Goal: Use online tool/utility: Use online tool/utility

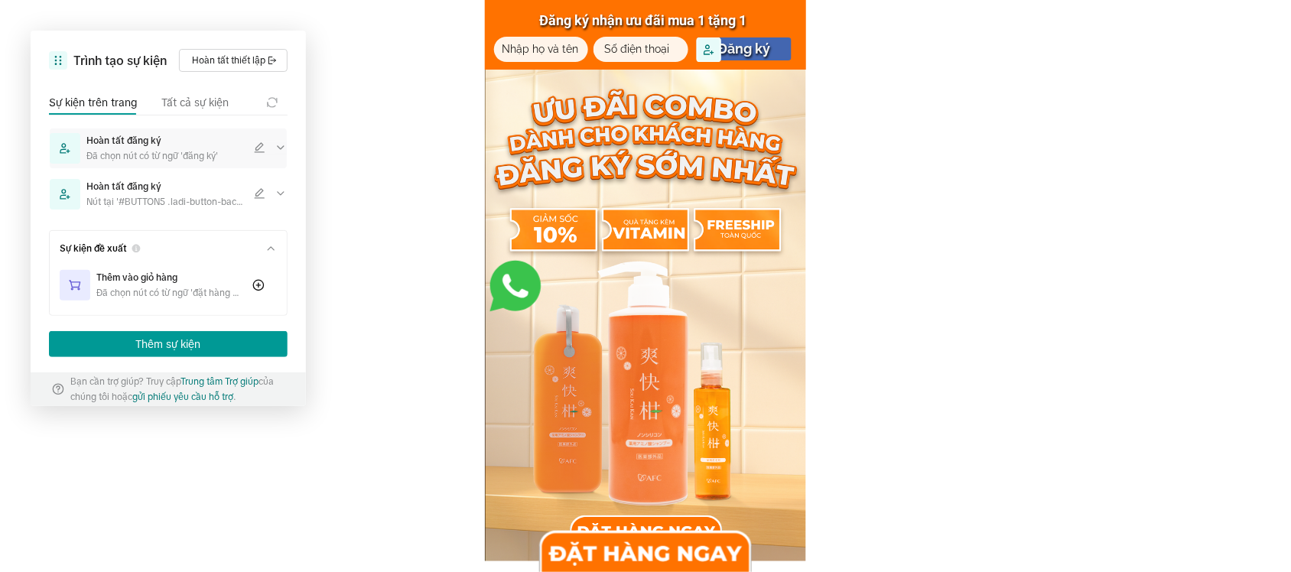
click at [275, 145] on icon at bounding box center [281, 148] width 12 height 12
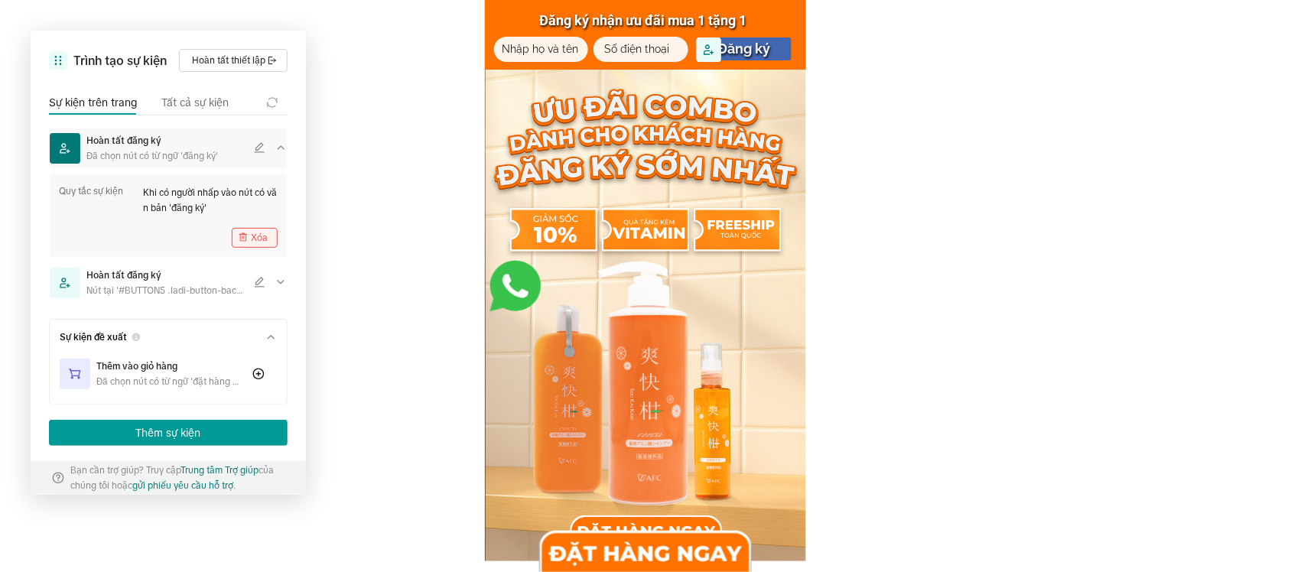
click at [253, 233] on button "Xóa" at bounding box center [255, 238] width 46 height 20
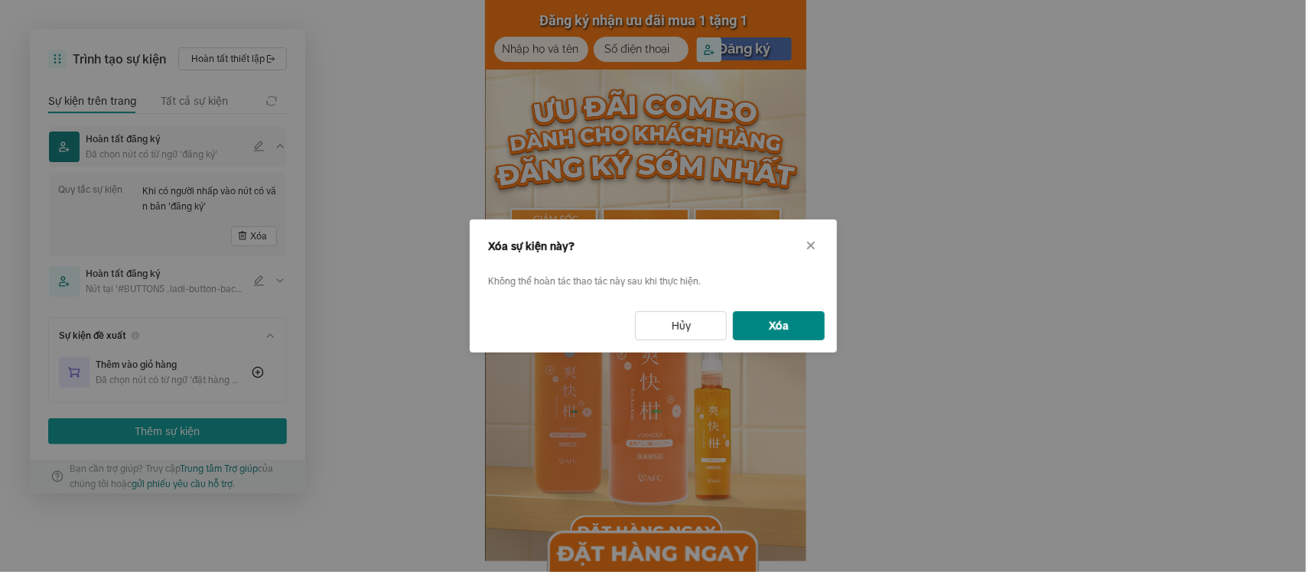
drag, startPoint x: 773, startPoint y: 327, endPoint x: 756, endPoint y: 316, distance: 19.9
click at [770, 323] on button "Xóa" at bounding box center [779, 325] width 92 height 29
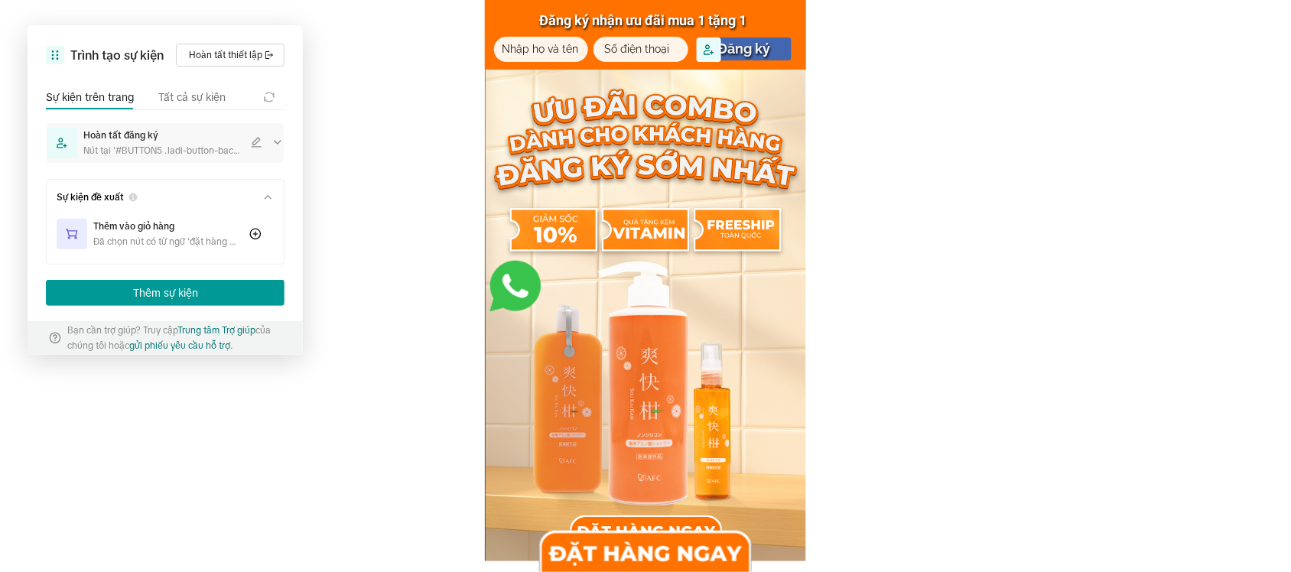
click at [284, 142] on icon at bounding box center [278, 142] width 12 height 12
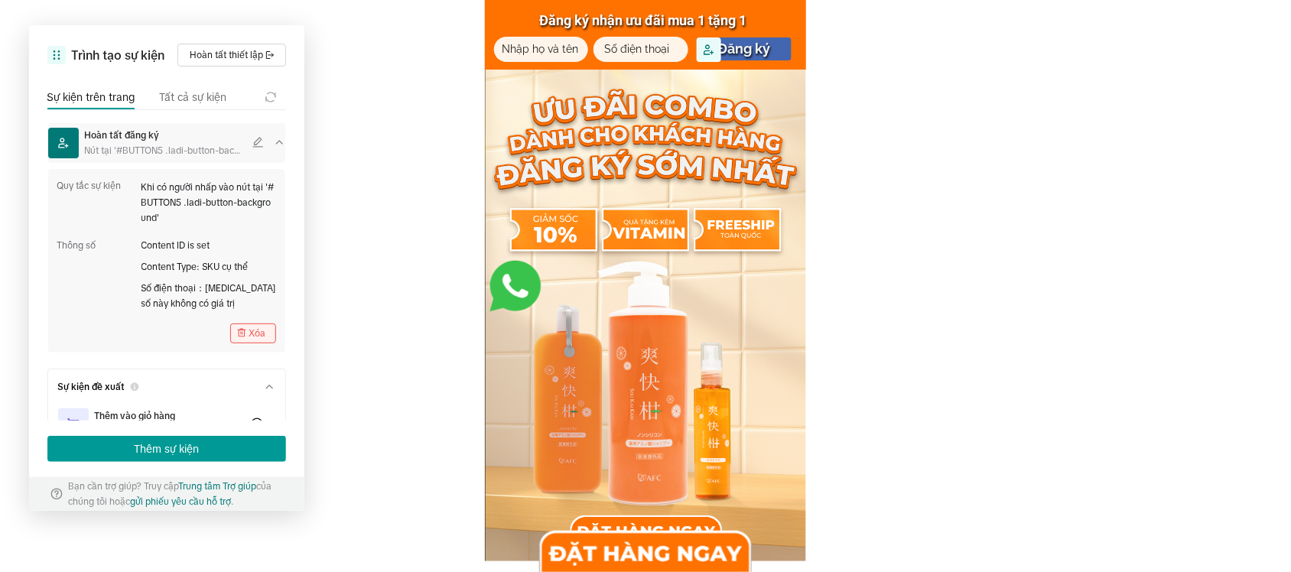
click at [246, 334] on button "Xóa" at bounding box center [253, 334] width 46 height 20
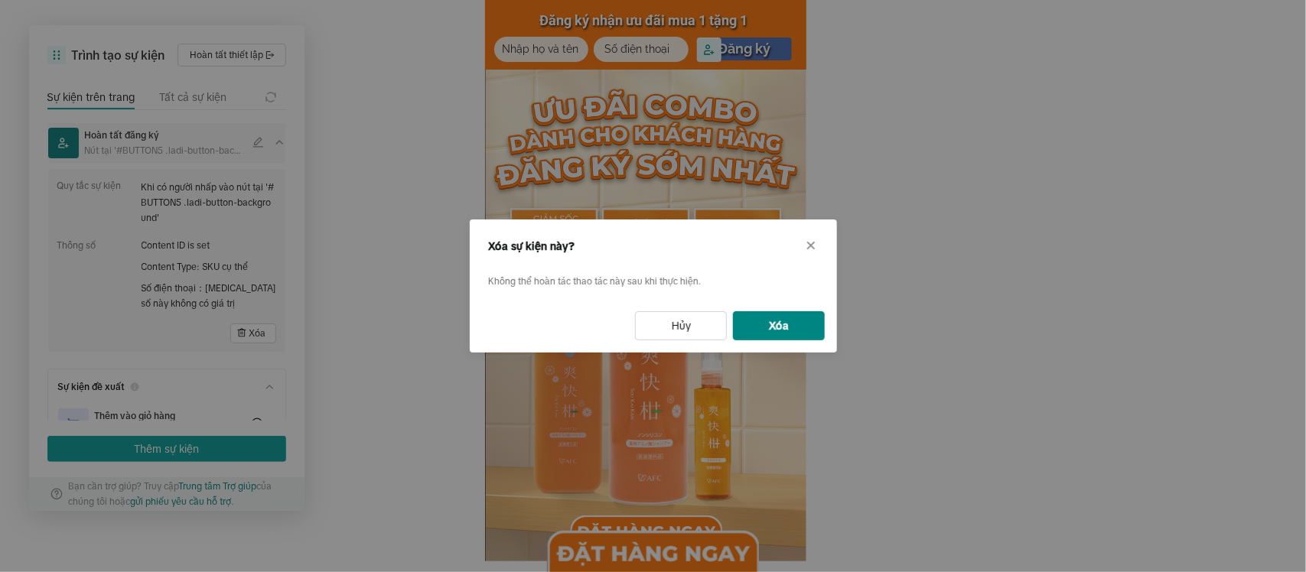
drag, startPoint x: 758, startPoint y: 321, endPoint x: 743, endPoint y: 311, distance: 18.2
click at [757, 319] on button "Xóa" at bounding box center [779, 325] width 92 height 29
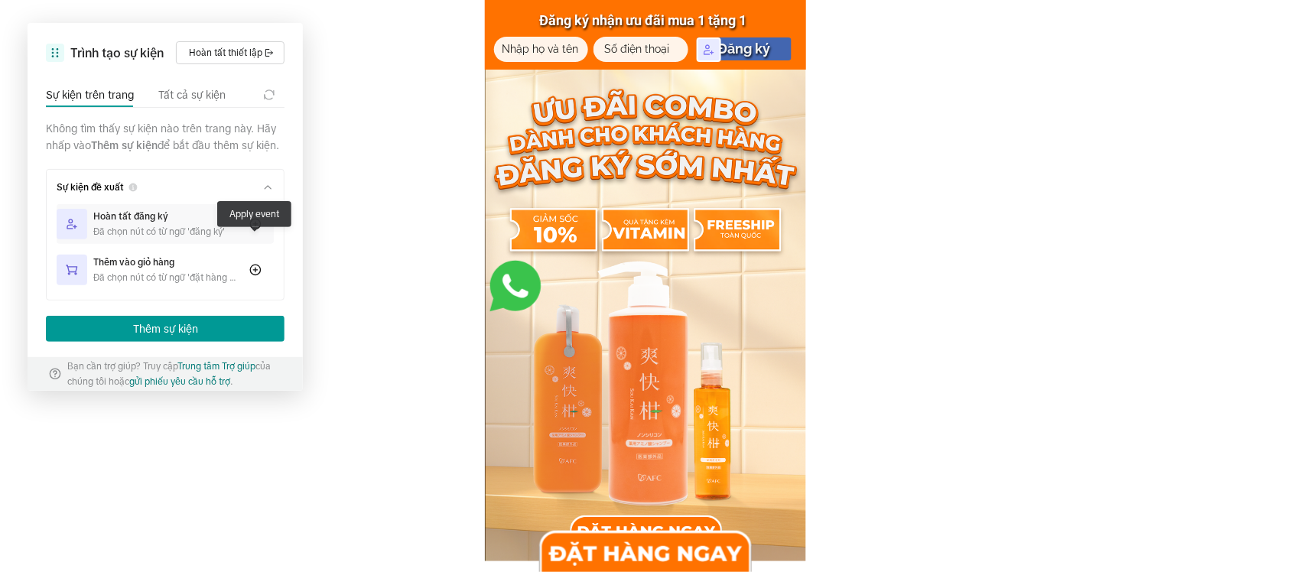
click at [246, 230] on span at bounding box center [255, 224] width 37 height 12
click at [724, 47] on div at bounding box center [714, 54] width 34 height 34
click at [704, 48] on icon at bounding box center [709, 50] width 12 height 12
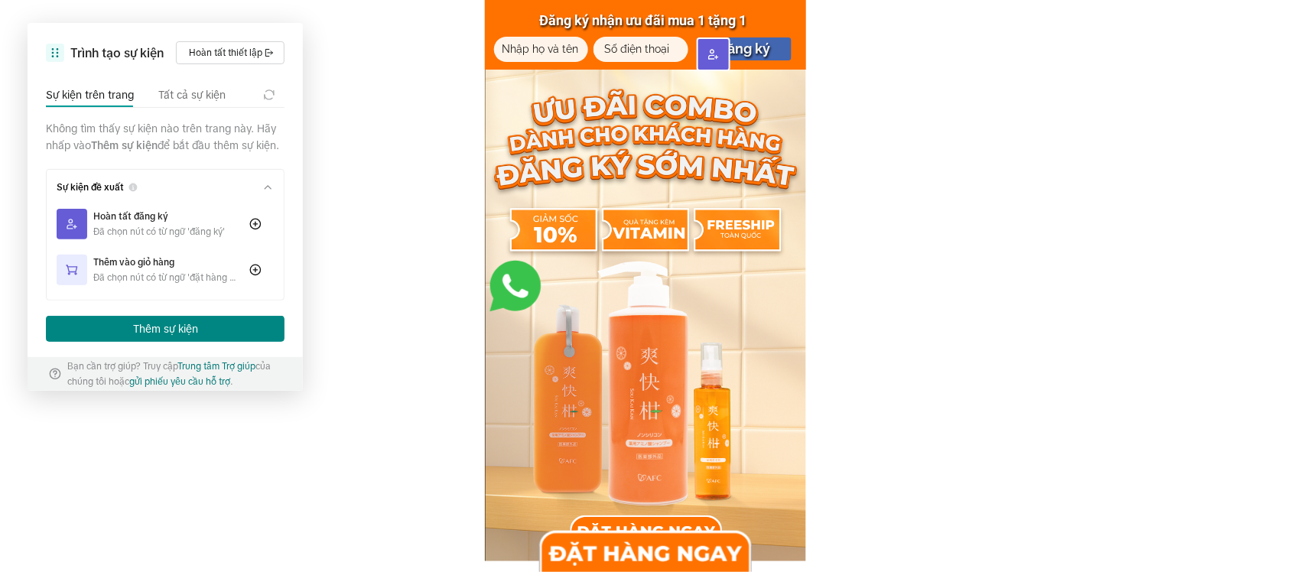
click at [220, 338] on button "Thêm sự kiện" at bounding box center [165, 329] width 239 height 26
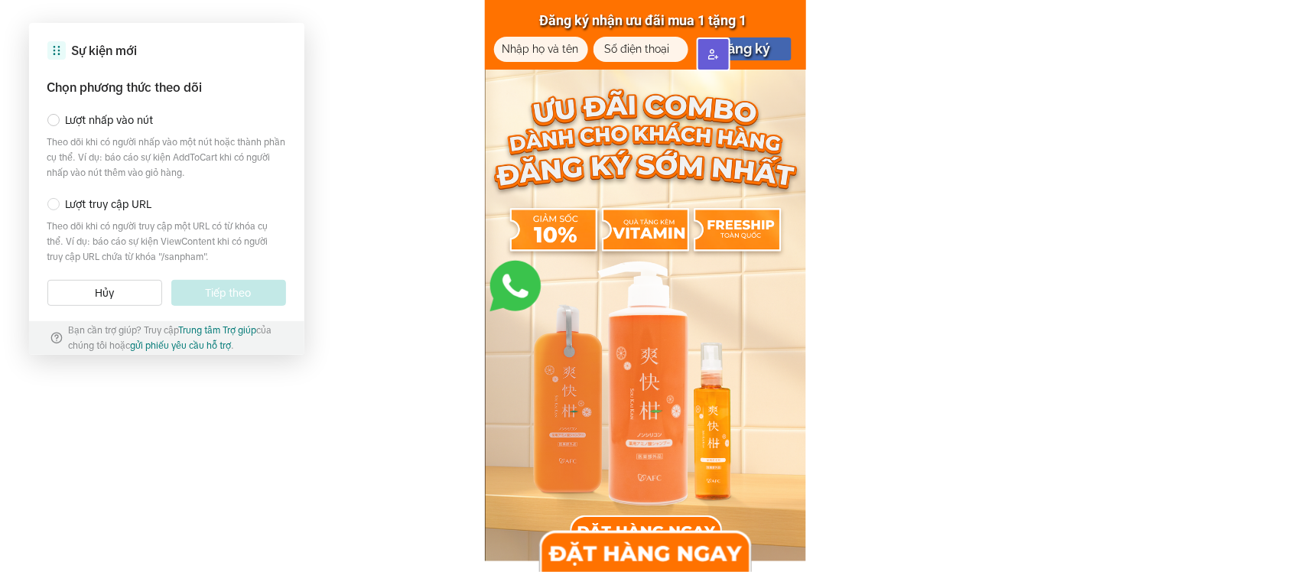
click at [119, 119] on span "Lượt nhấp vào nút" at bounding box center [110, 120] width 88 height 17
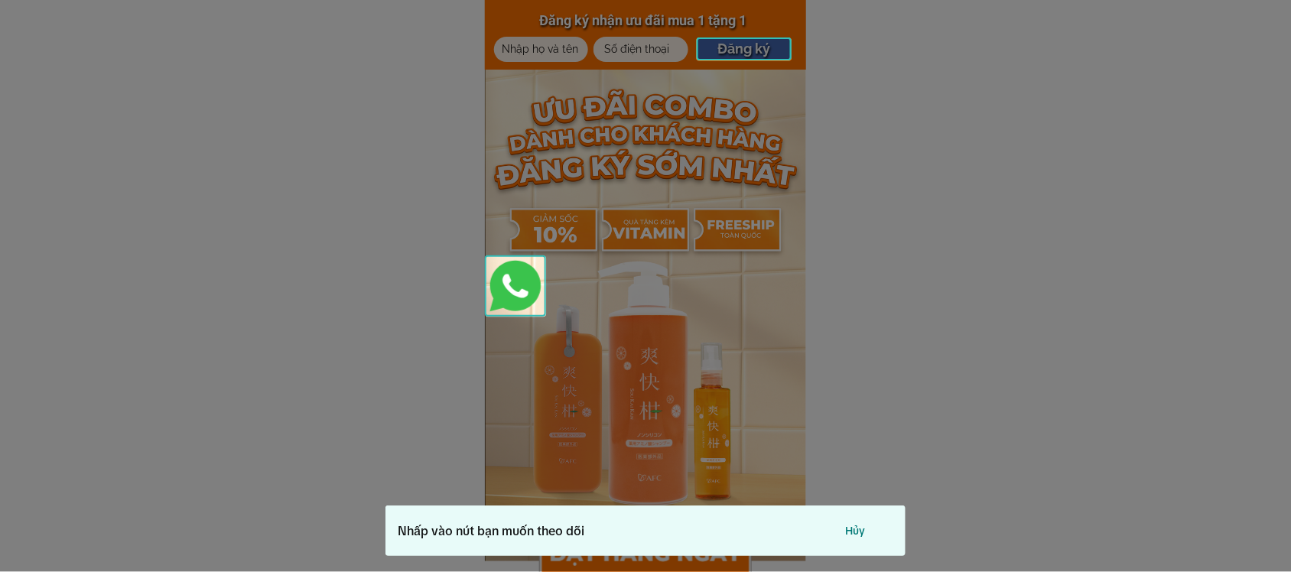
click at [736, 54] on div at bounding box center [745, 48] width 96 height 23
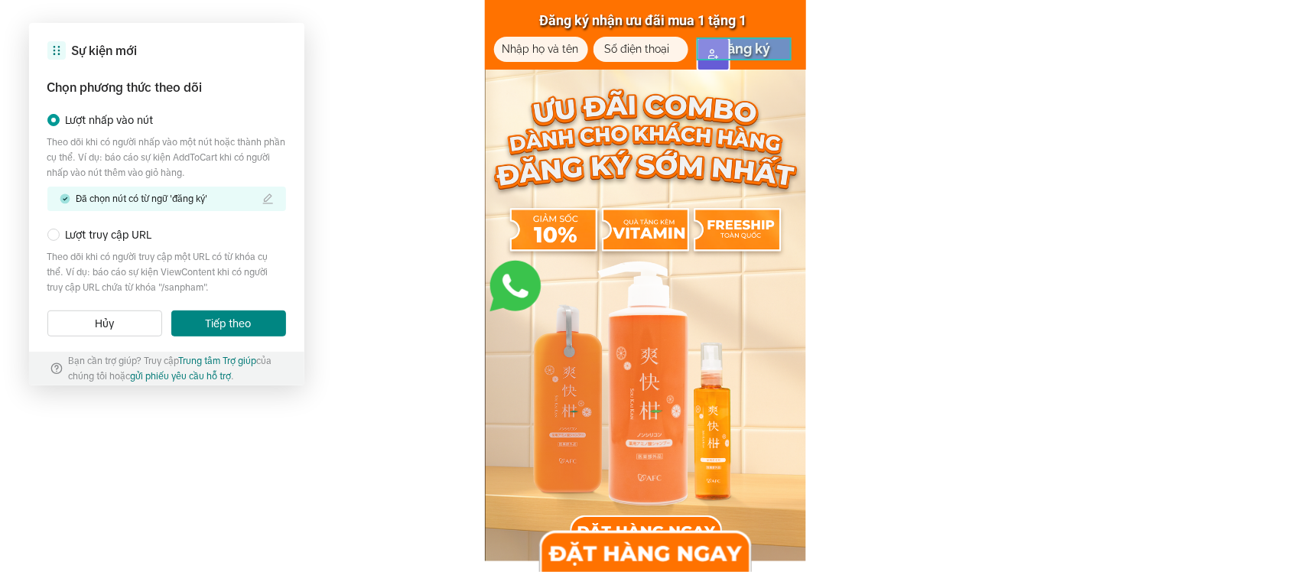
click at [243, 323] on button "Tiếp theo" at bounding box center [228, 324] width 115 height 26
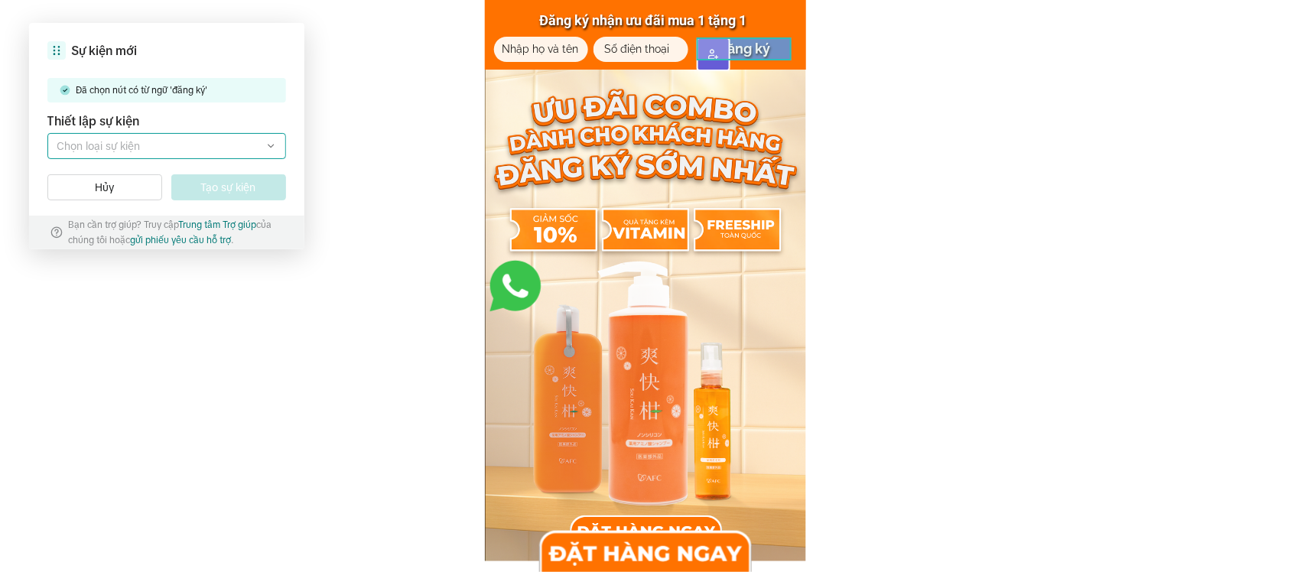
click at [174, 154] on label at bounding box center [166, 146] width 239 height 26
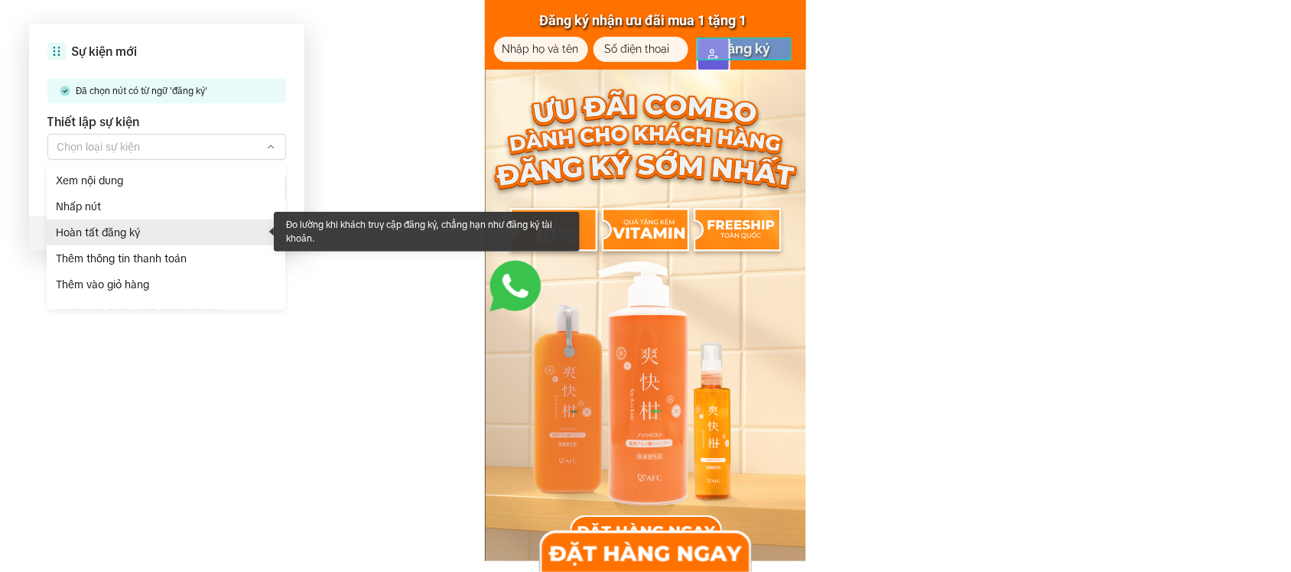
click at [135, 230] on span "Hoàn tất đăng ký" at bounding box center [168, 232] width 225 height 17
type input "Hoàn tất đăng ký"
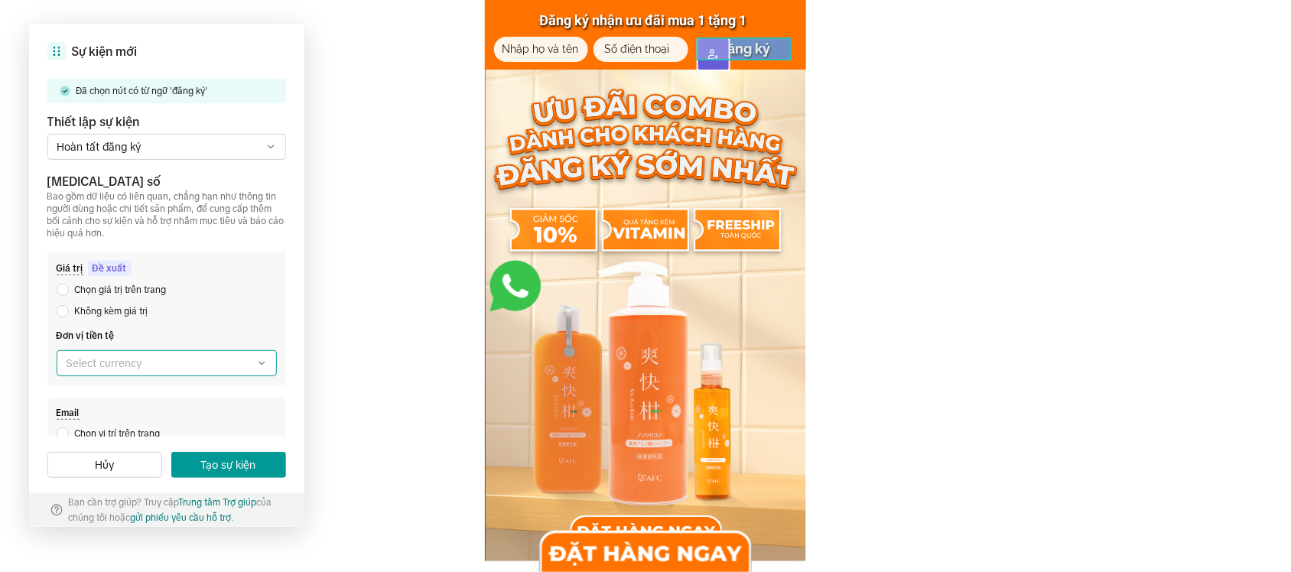
click at [181, 363] on label at bounding box center [167, 363] width 220 height 26
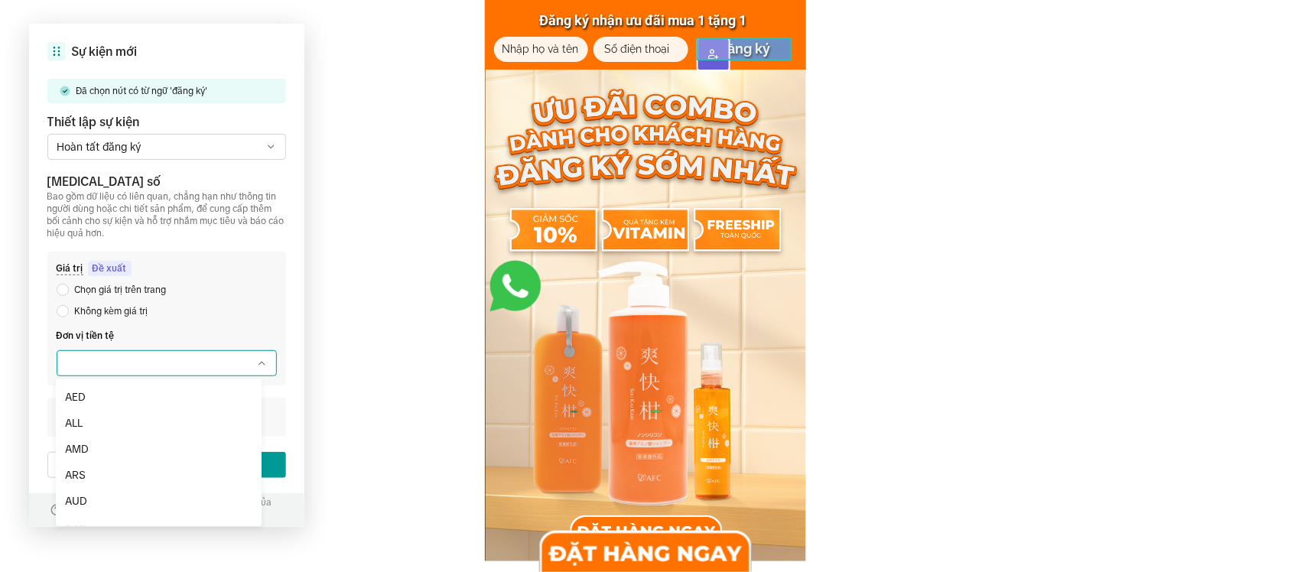
click at [181, 369] on label at bounding box center [167, 363] width 220 height 26
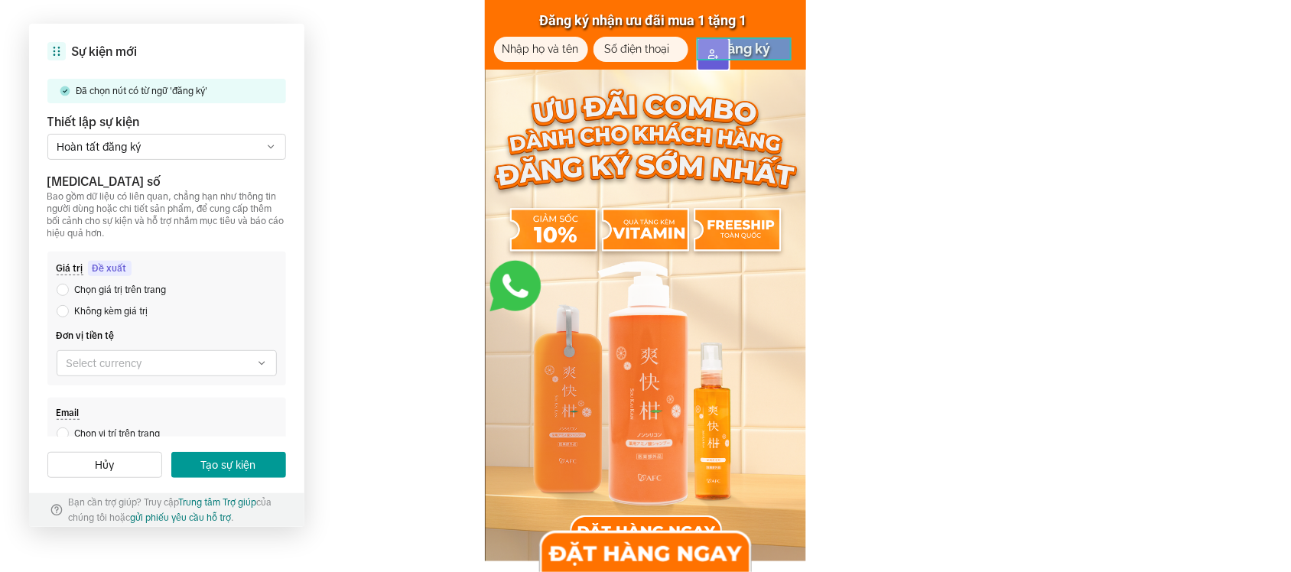
click at [174, 264] on div "Giá trị Đề xuất" at bounding box center [167, 268] width 220 height 15
click at [155, 289] on span "Chọn giá trị trên trang" at bounding box center [121, 290] width 92 height 17
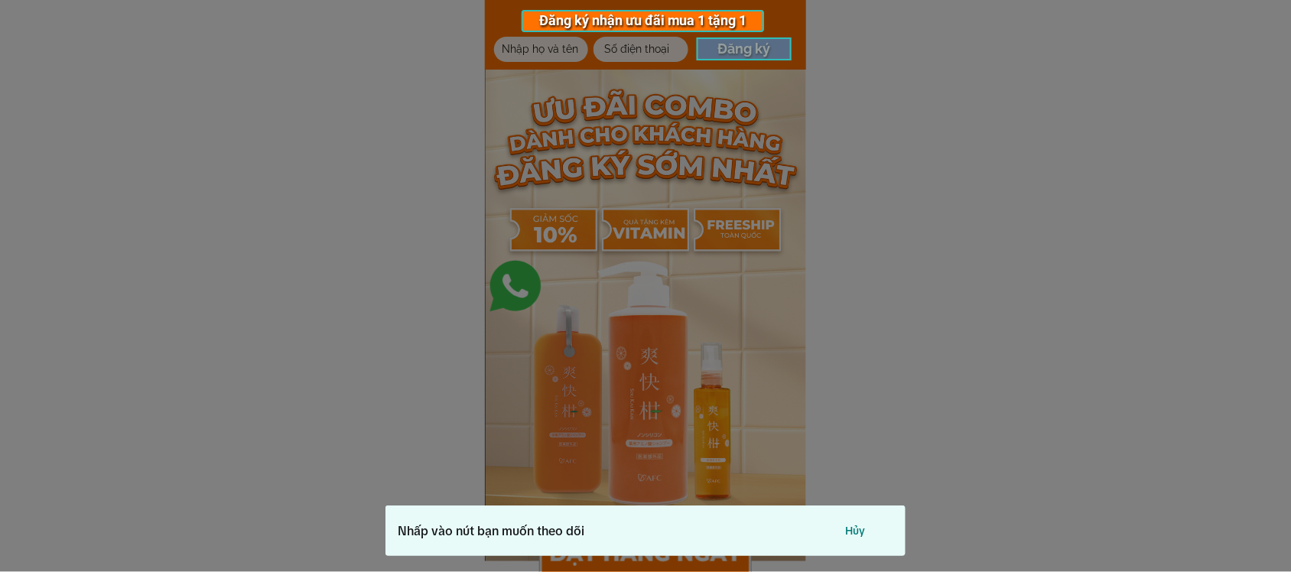
click at [727, 50] on div at bounding box center [645, 286] width 1291 height 572
click at [711, 44] on div at bounding box center [645, 286] width 1291 height 572
click at [725, 50] on div at bounding box center [645, 286] width 1291 height 572
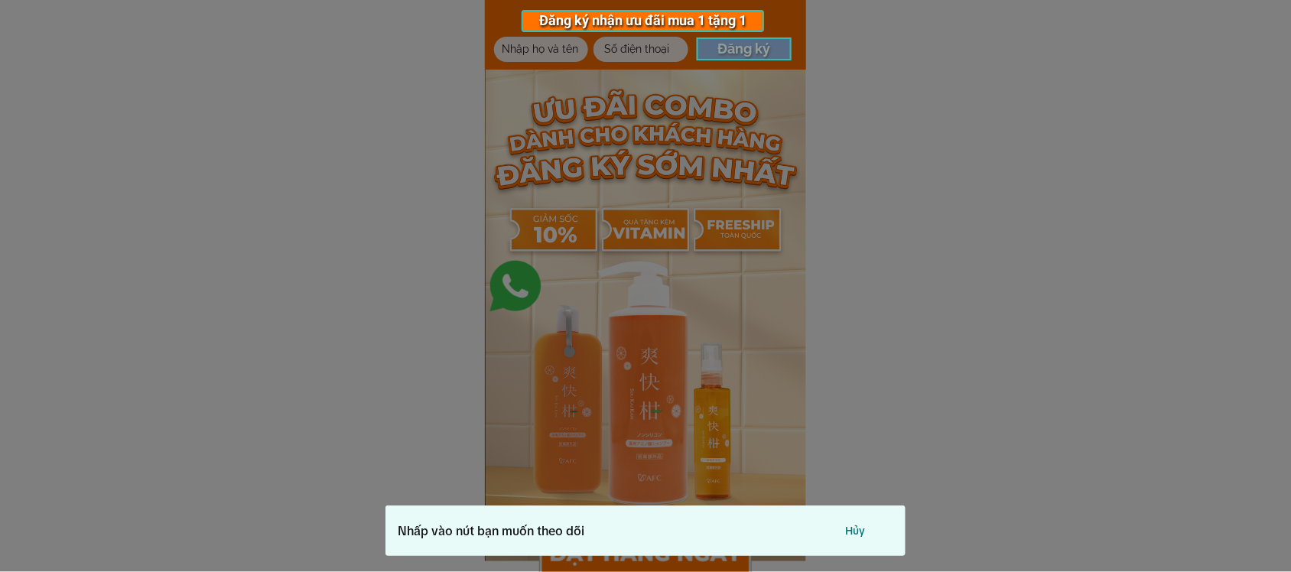
click at [725, 52] on div at bounding box center [645, 286] width 1291 height 572
click at [725, 54] on div at bounding box center [645, 286] width 1291 height 572
click at [633, 52] on div at bounding box center [645, 286] width 1291 height 572
click at [733, 56] on div at bounding box center [645, 286] width 1291 height 572
click at [847, 528] on button "Hủy" at bounding box center [855, 531] width 76 height 26
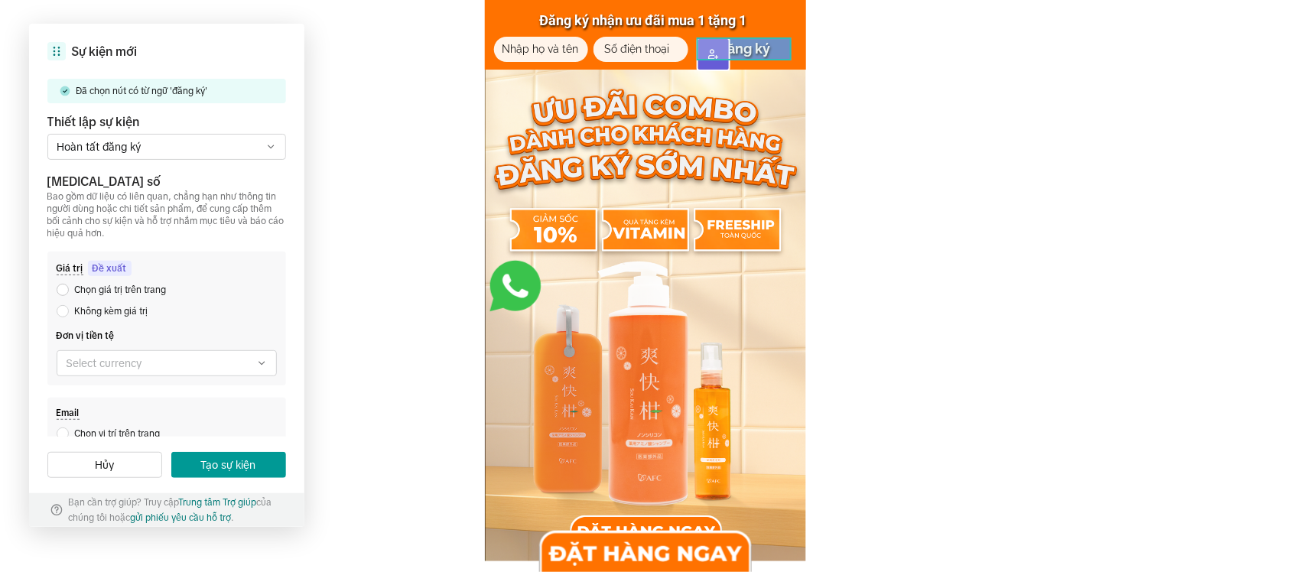
click at [151, 288] on span "Chọn giá trị trên trang" at bounding box center [121, 290] width 92 height 17
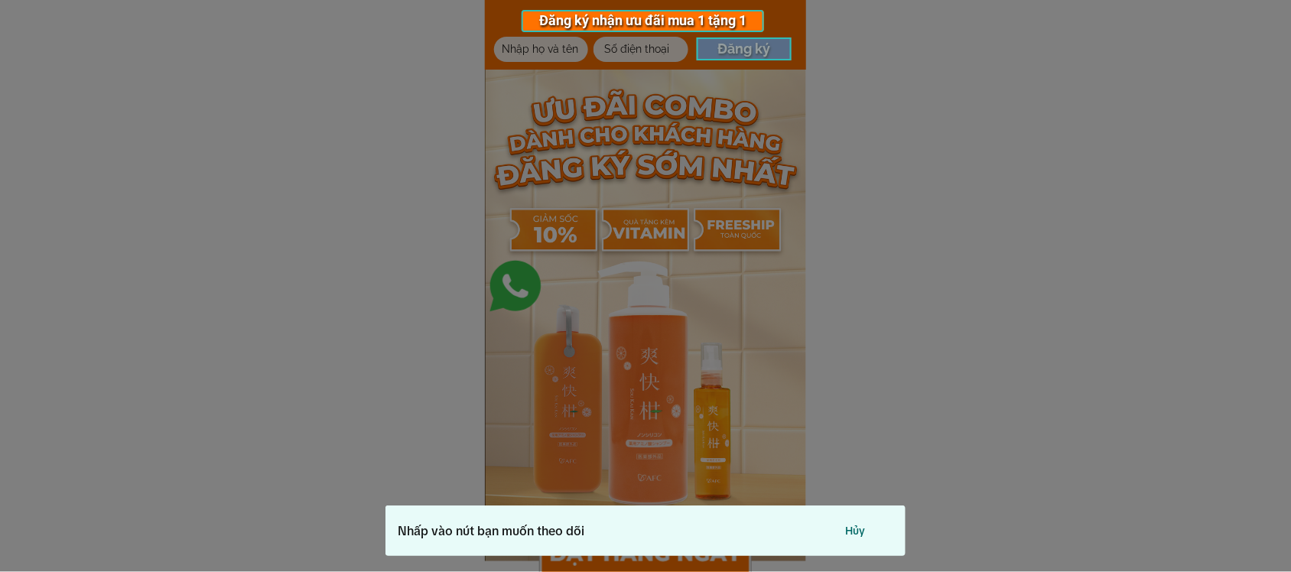
drag, startPoint x: 859, startPoint y: 532, endPoint x: 853, endPoint y: 526, distance: 8.7
click at [857, 530] on button "Hủy" at bounding box center [855, 531] width 76 height 26
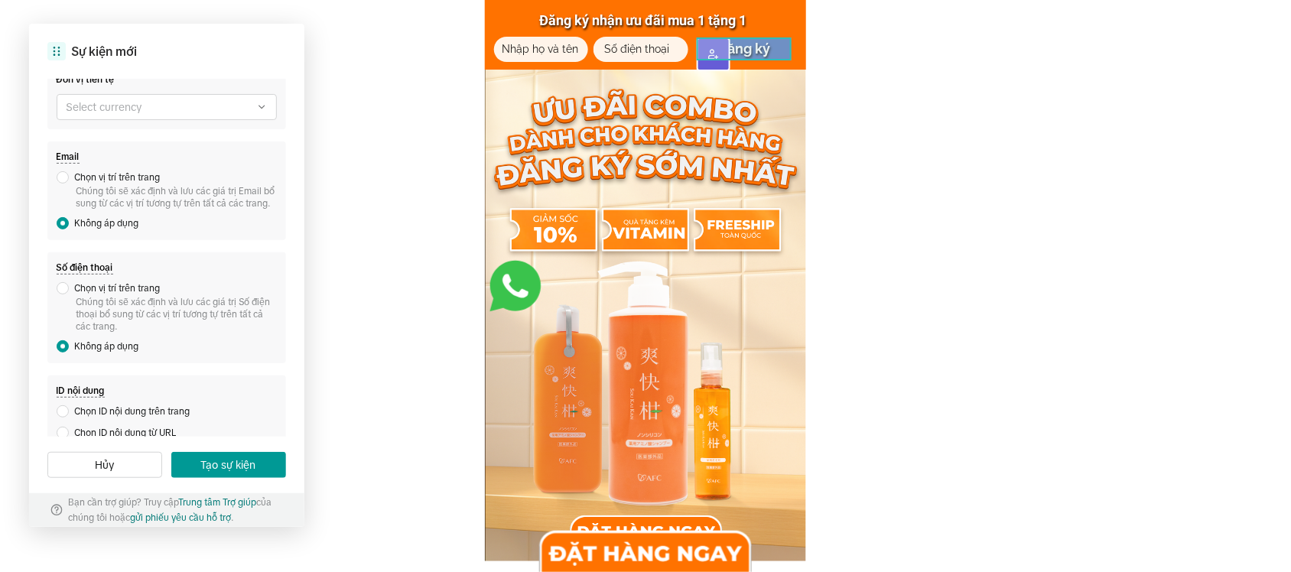
scroll to position [318, 0]
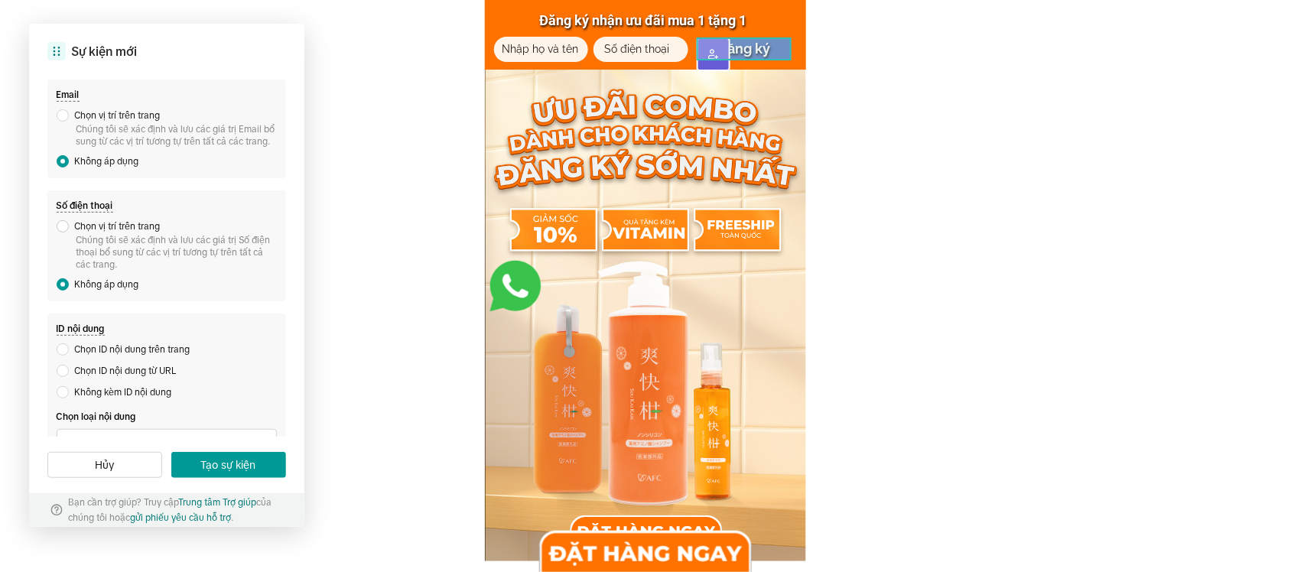
click at [63, 233] on span at bounding box center [63, 226] width 12 height 12
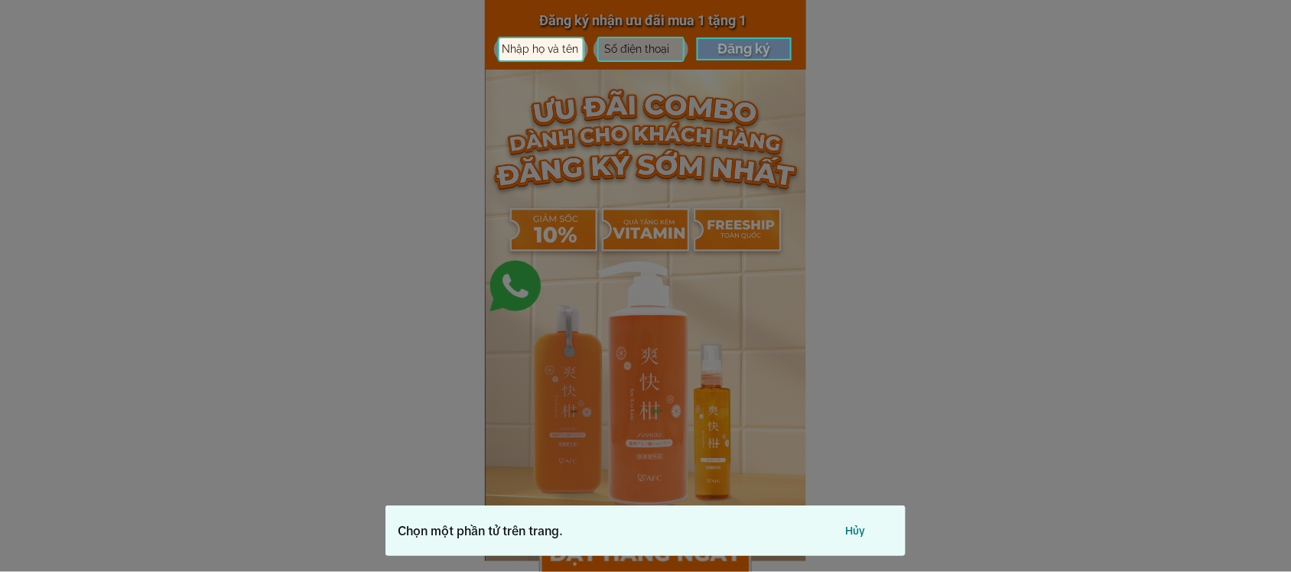
click at [610, 51] on div at bounding box center [640, 49] width 86 height 25
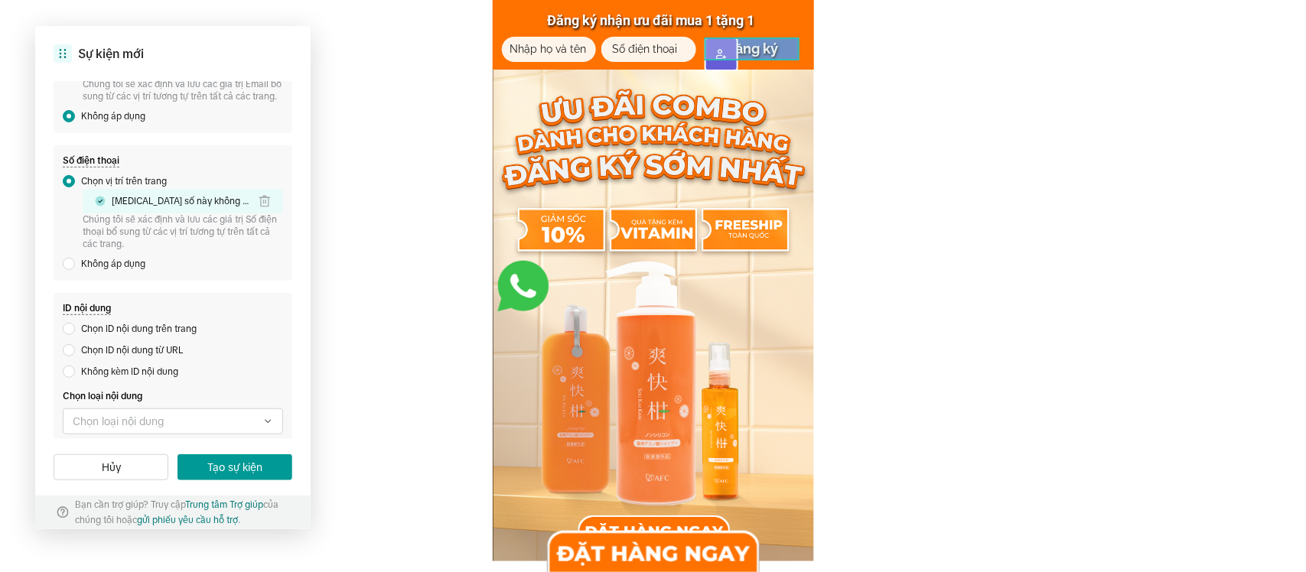
scroll to position [383, 0]
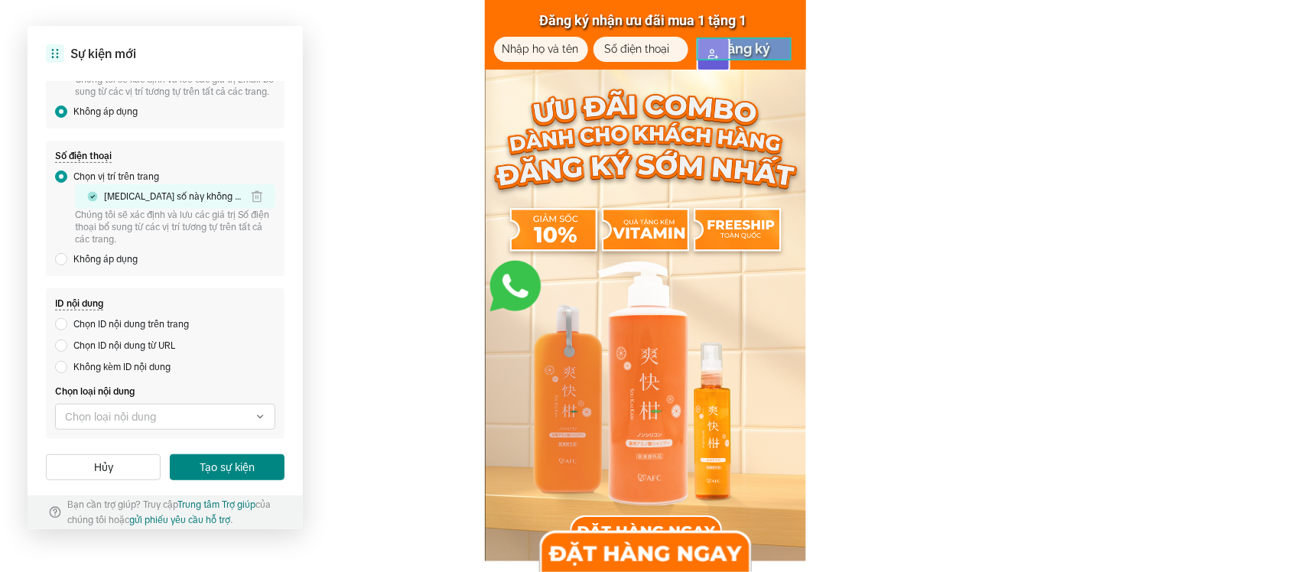
click at [219, 467] on button "Tạo sự kiện" at bounding box center [227, 467] width 115 height 26
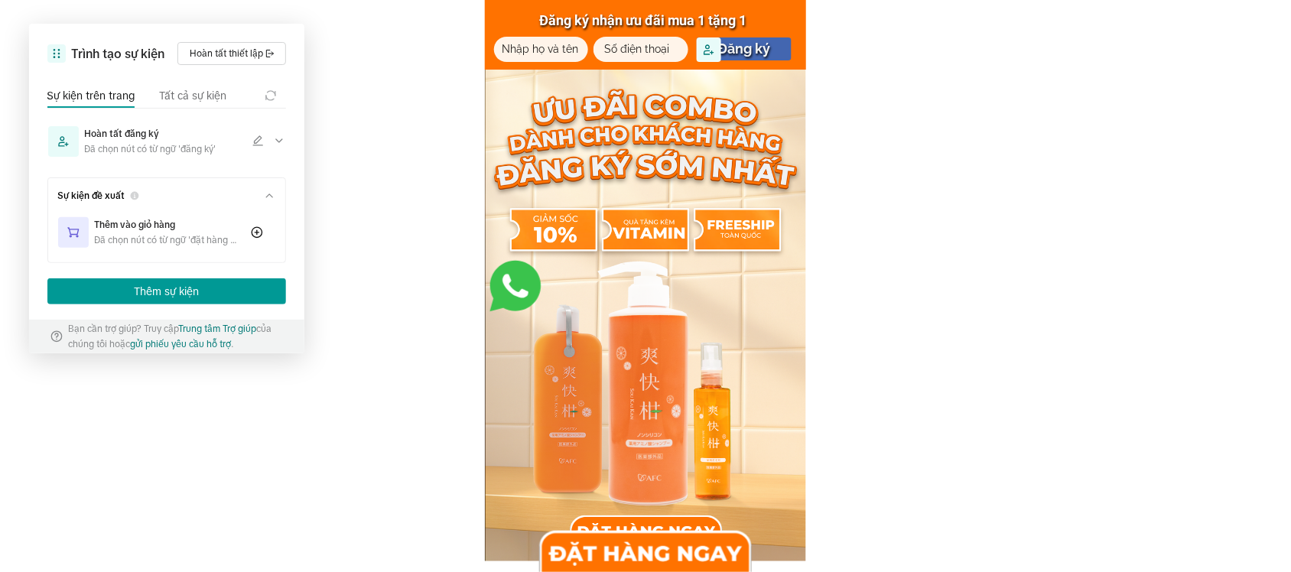
click at [218, 50] on button "Hoàn tất thiết lập" at bounding box center [231, 53] width 109 height 23
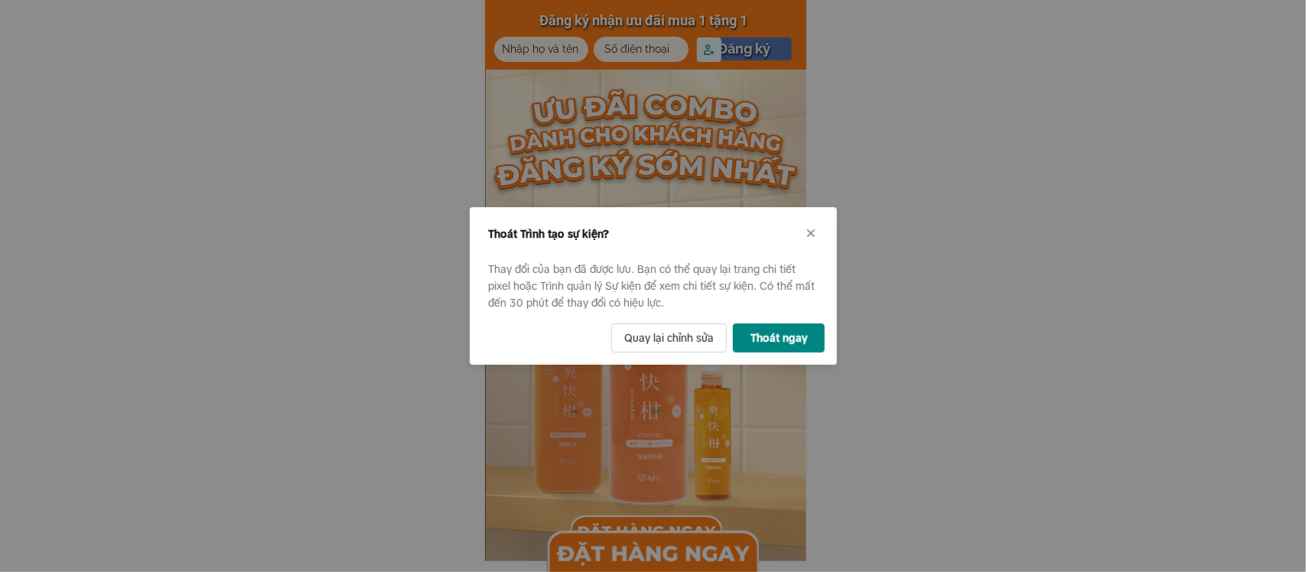
click at [781, 339] on button "Thoát ngay" at bounding box center [779, 338] width 92 height 29
